Goal: Download file/media

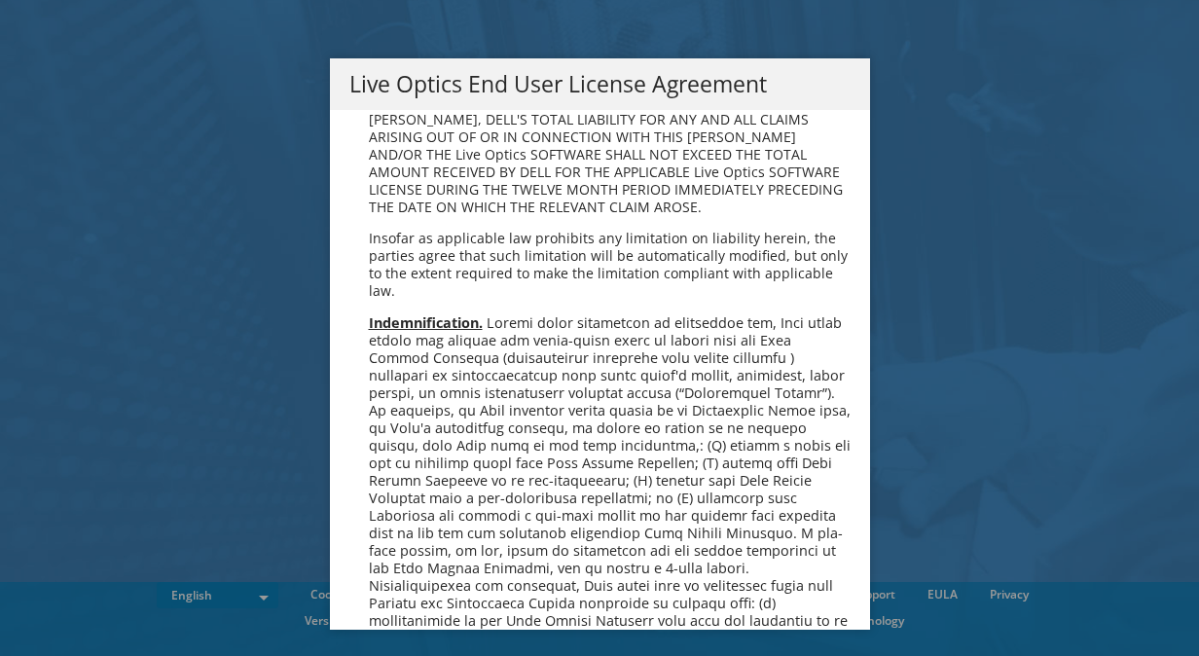
scroll to position [7358, 0]
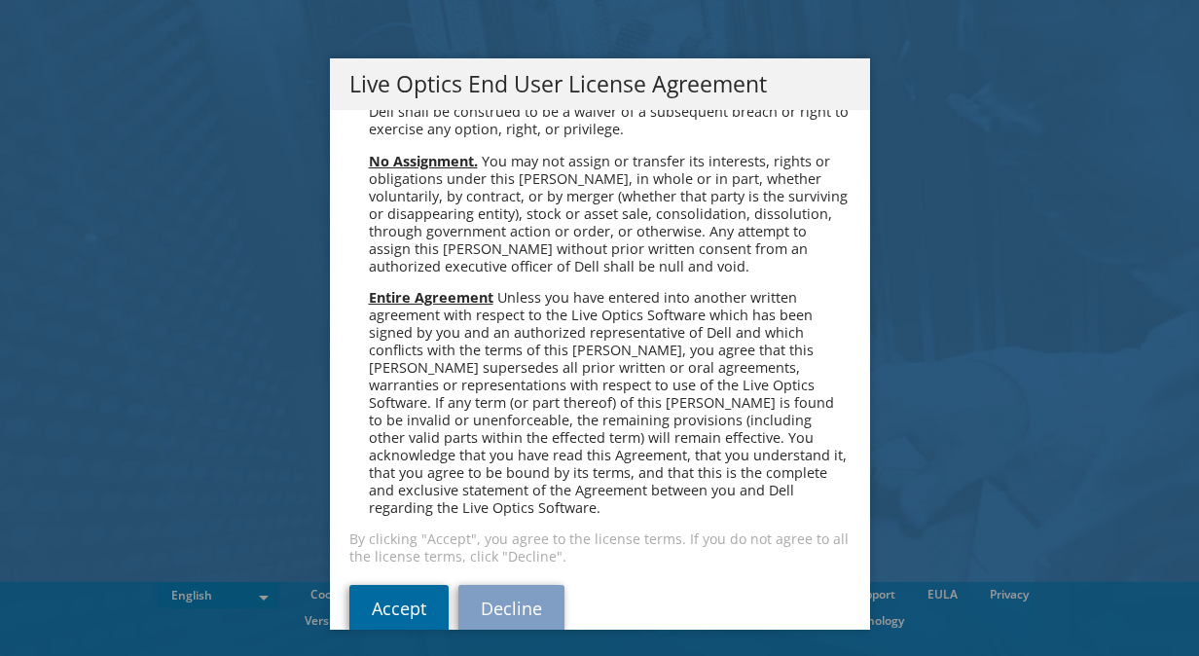
click at [379, 588] on link "Accept" at bounding box center [398, 608] width 99 height 47
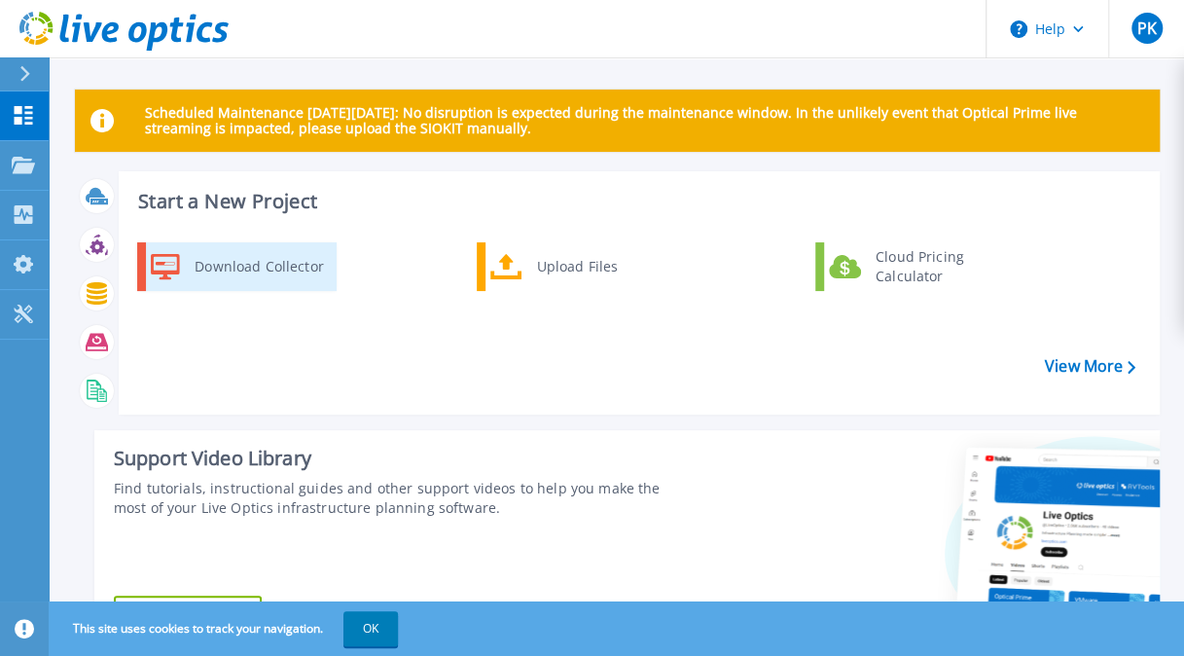
click at [185, 254] on div "Download Collector" at bounding box center [258, 266] width 147 height 39
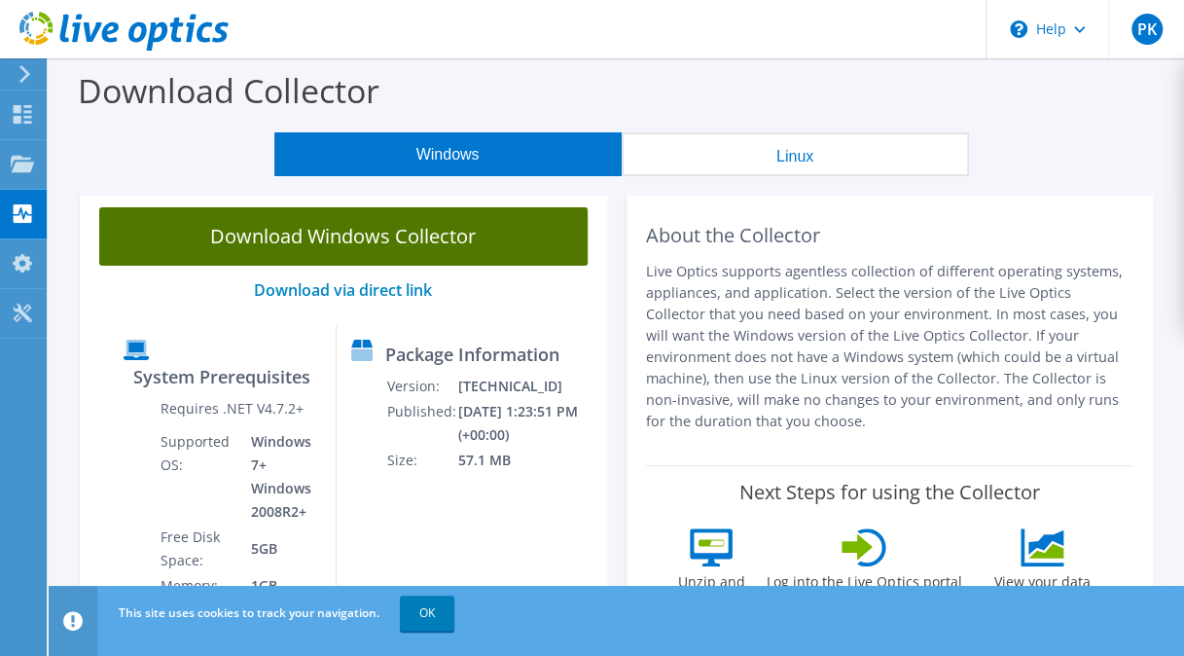
click at [327, 249] on link "Download Windows Collector" at bounding box center [343, 236] width 488 height 58
